Goal: Task Accomplishment & Management: Manage account settings

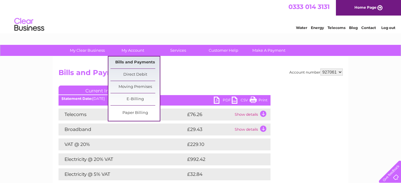
click at [133, 63] on link "Bills and Payments" at bounding box center [134, 62] width 49 height 12
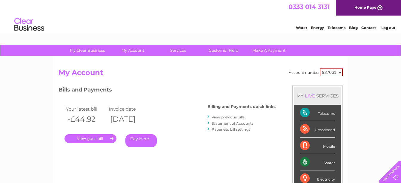
click at [227, 118] on link "View previous bills" at bounding box center [228, 117] width 33 height 4
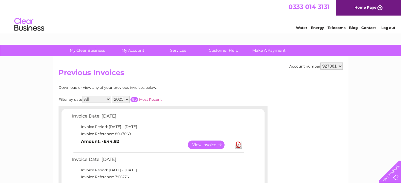
click at [127, 98] on select "2025 2024 2023 2022" at bounding box center [121, 99] width 18 height 7
select select "2023"
click at [113, 96] on select "2025 2024 2023 2022" at bounding box center [121, 99] width 18 height 7
click at [134, 98] on input "button" at bounding box center [134, 99] width 8 height 5
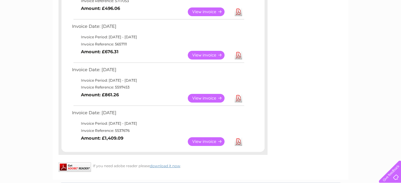
scroll to position [507, 0]
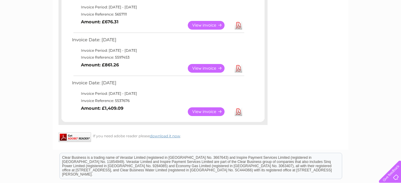
click at [201, 69] on link "View" at bounding box center [210, 68] width 44 height 9
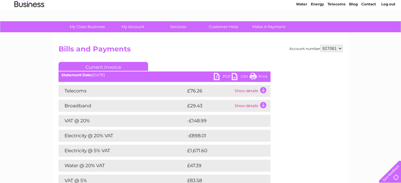
scroll to position [16, 0]
